Goal: Check status

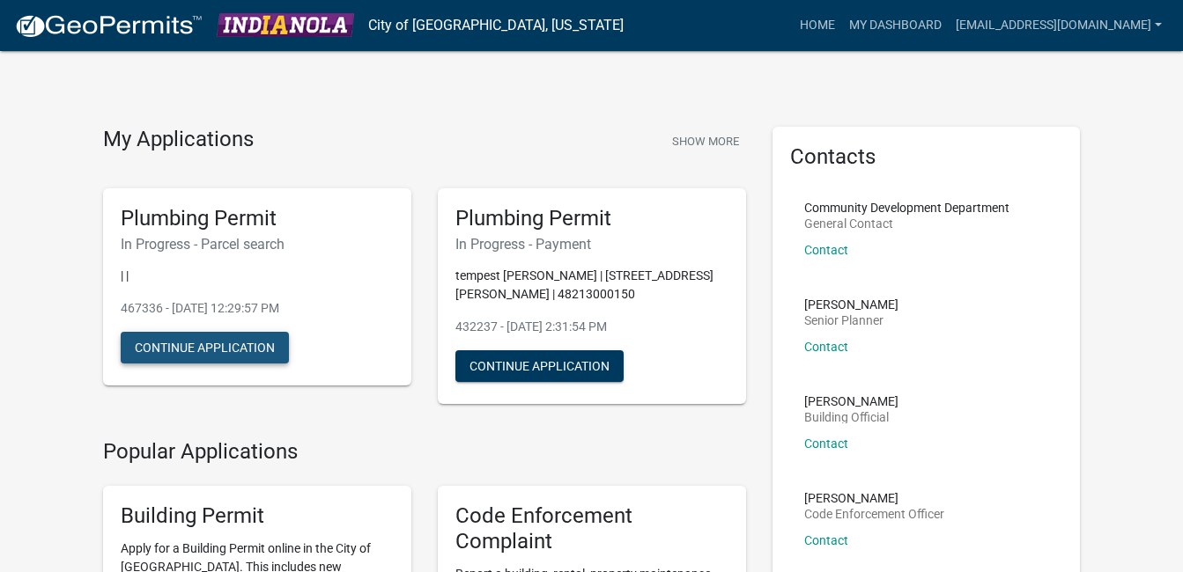
click at [186, 361] on button "Continue Application" at bounding box center [205, 348] width 168 height 32
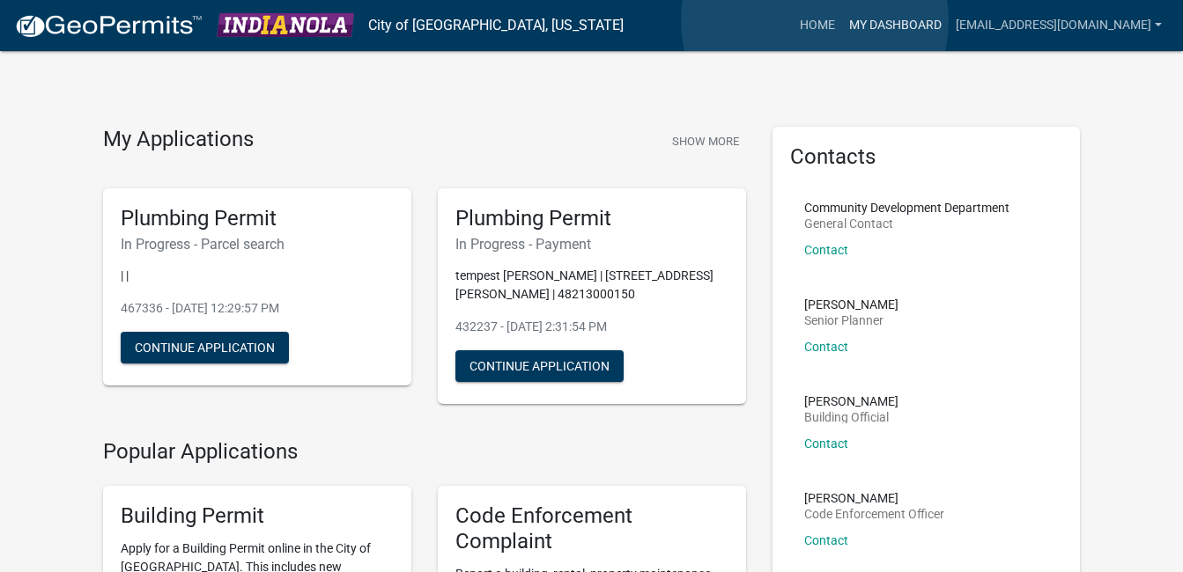
click at [842, 21] on link "My Dashboard" at bounding box center [895, 25] width 107 height 33
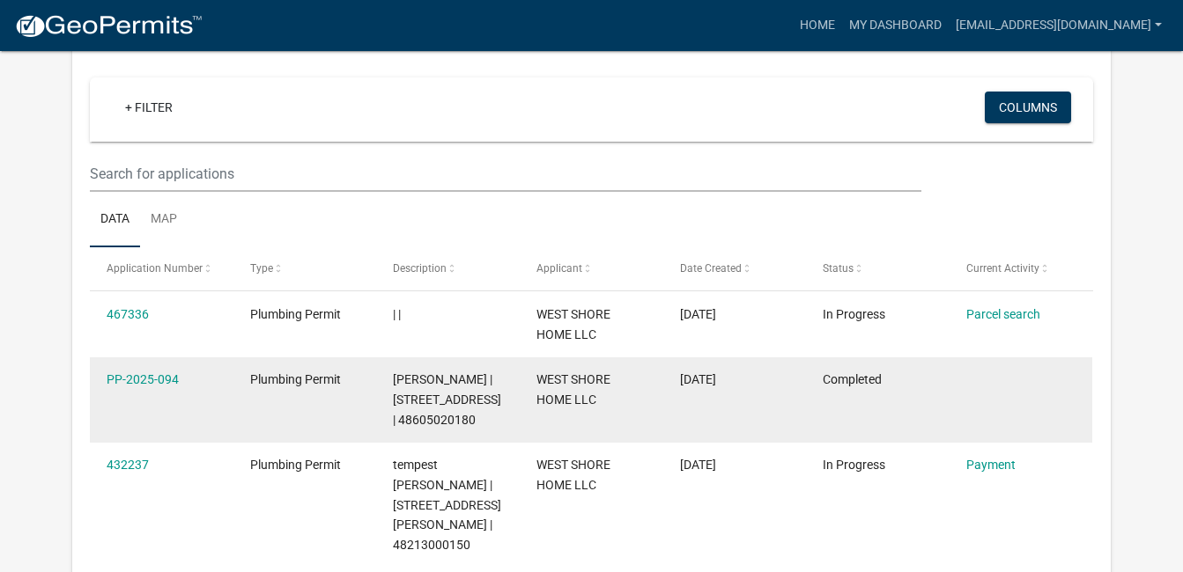
scroll to position [145, 0]
click at [141, 375] on link "PP-2025-094" at bounding box center [143, 380] width 72 height 14
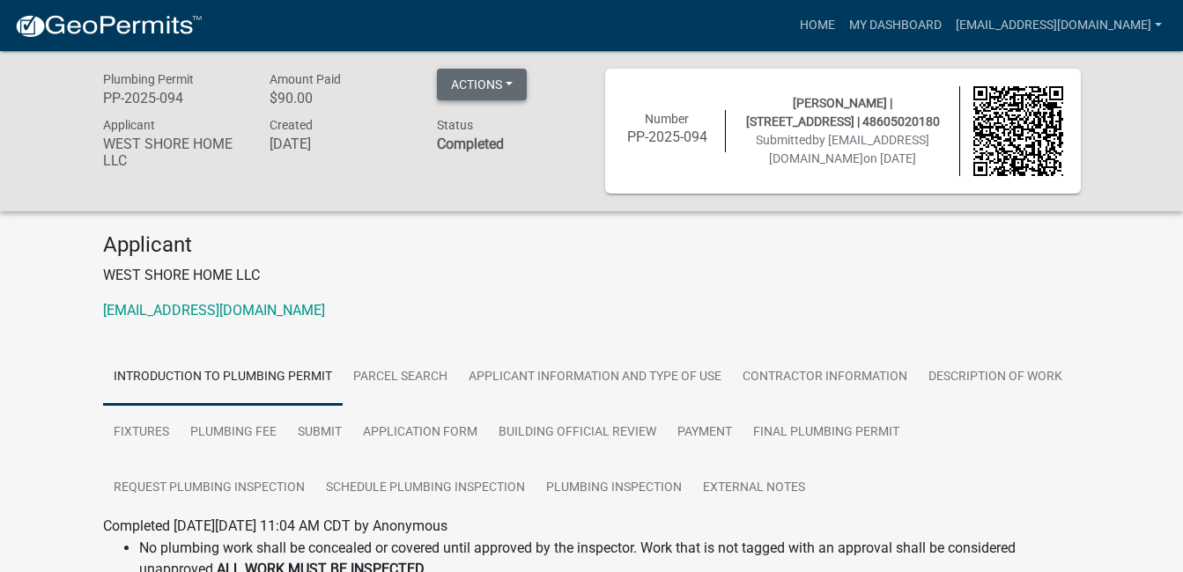
click at [478, 74] on button "Actions" at bounding box center [482, 85] width 90 height 32
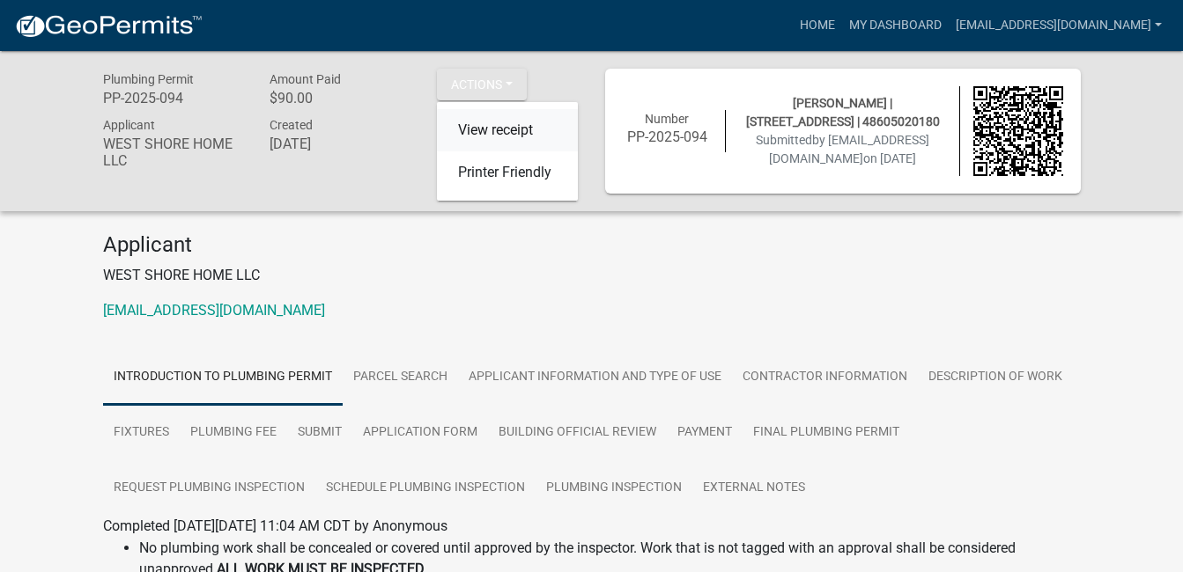
click at [506, 128] on link "View receipt" at bounding box center [507, 130] width 141 height 42
